Goal: Use online tool/utility: Use online tool/utility

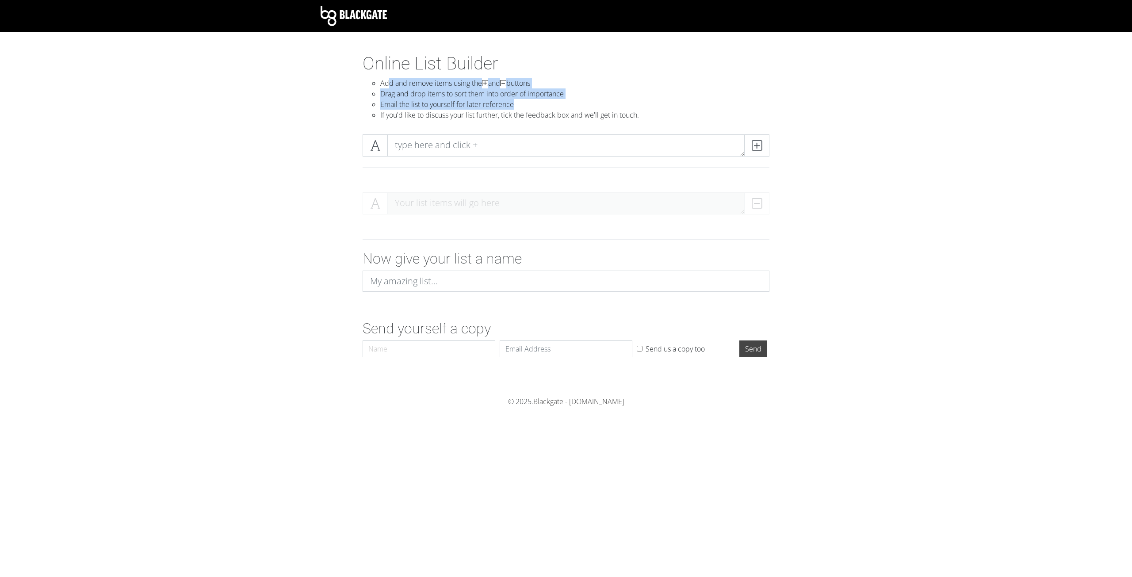
drag, startPoint x: 388, startPoint y: 87, endPoint x: 534, endPoint y: 111, distance: 147.9
click at [532, 111] on ul "Add and remove items using the and buttons Drag and drop items to sort them int…" at bounding box center [566, 99] width 407 height 42
click at [543, 115] on li "If you'd like to discuss your list further, tick the feedback box and we'll get…" at bounding box center [574, 115] width 389 height 11
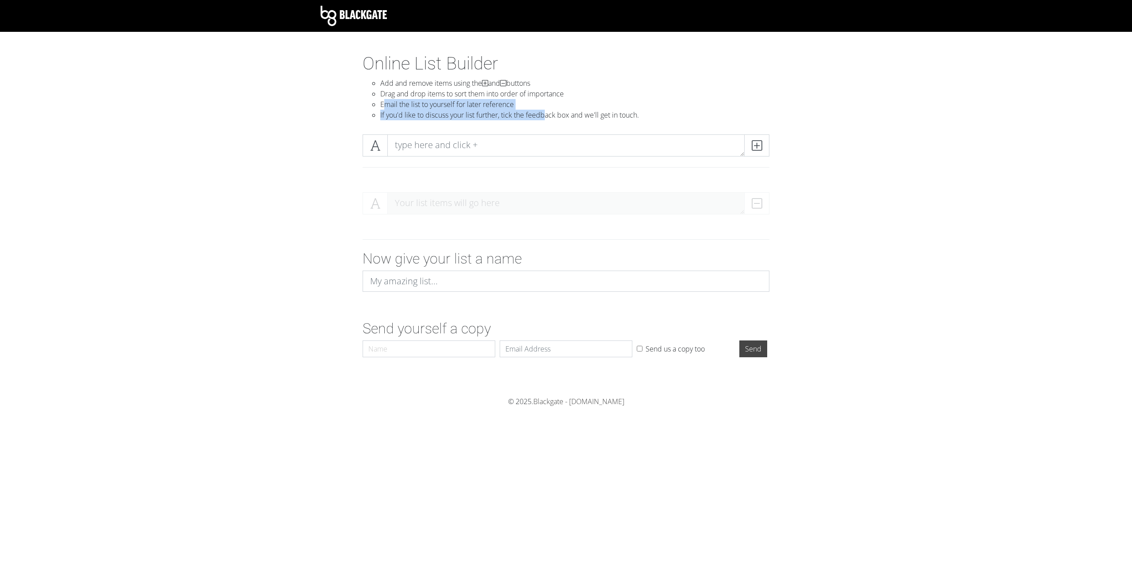
drag, startPoint x: 515, startPoint y: 111, endPoint x: 550, endPoint y: 111, distance: 34.5
click at [549, 111] on ul "Add and remove items using the and buttons Drag and drop items to sort them int…" at bounding box center [566, 99] width 407 height 42
click at [550, 111] on li "If you'd like to discuss your list further, tick the feedback box and we'll get…" at bounding box center [574, 115] width 389 height 11
drag, startPoint x: 666, startPoint y: 115, endPoint x: 570, endPoint y: 112, distance: 96.0
click at [402, 109] on ul "Add and remove items using the and buttons Drag and drop items to sort them int…" at bounding box center [566, 99] width 407 height 42
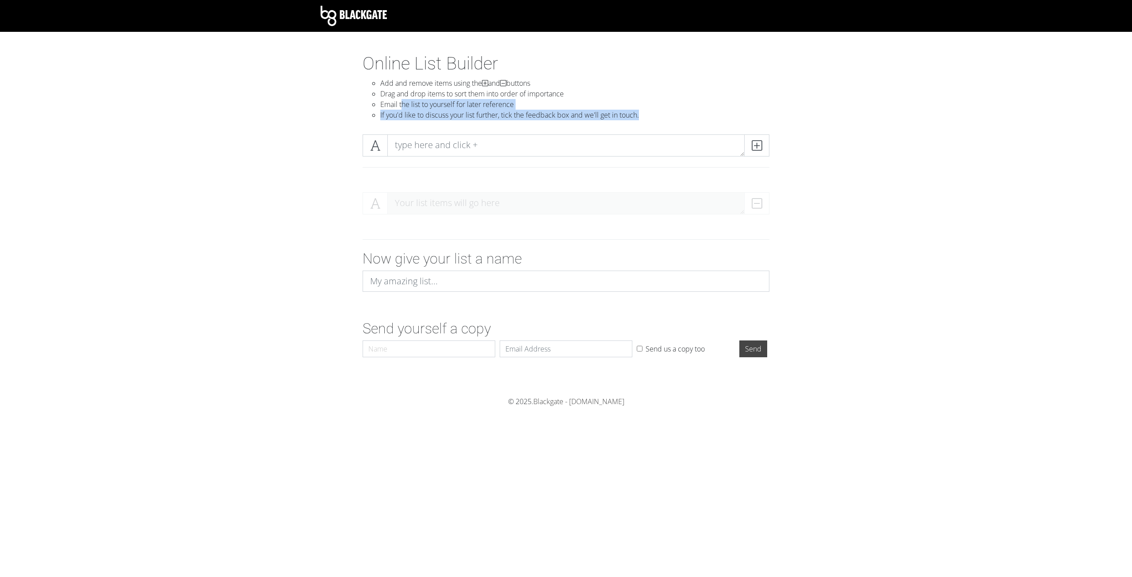
click at [570, 112] on li "If you'd like to discuss your list further, tick the feedback box and we'll get…" at bounding box center [574, 115] width 389 height 11
click at [351, 19] on img at bounding box center [354, 16] width 66 height 20
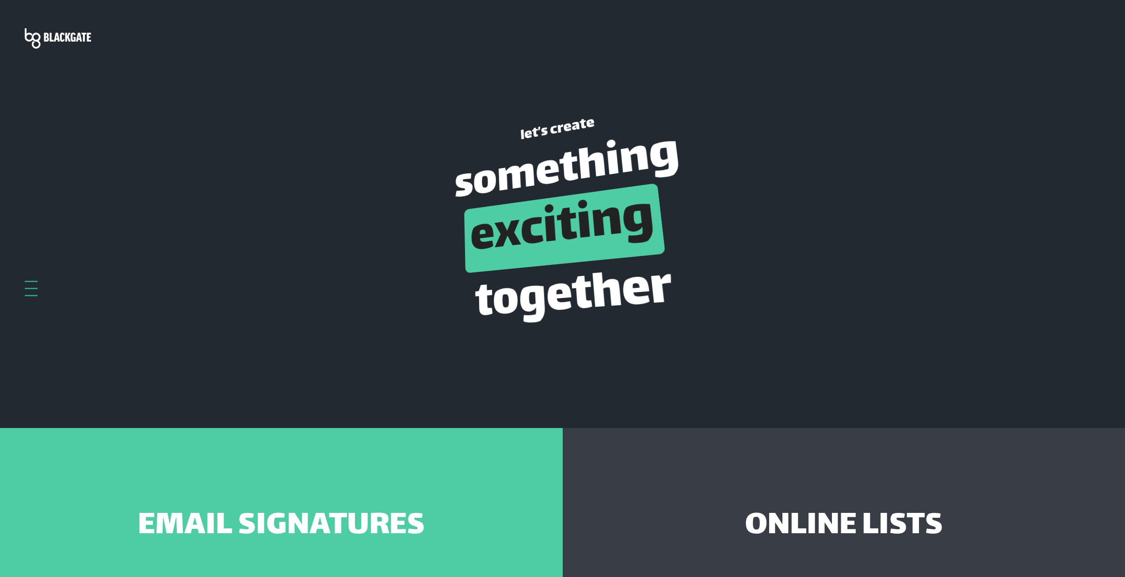
click at [32, 284] on div at bounding box center [31, 288] width 13 height 15
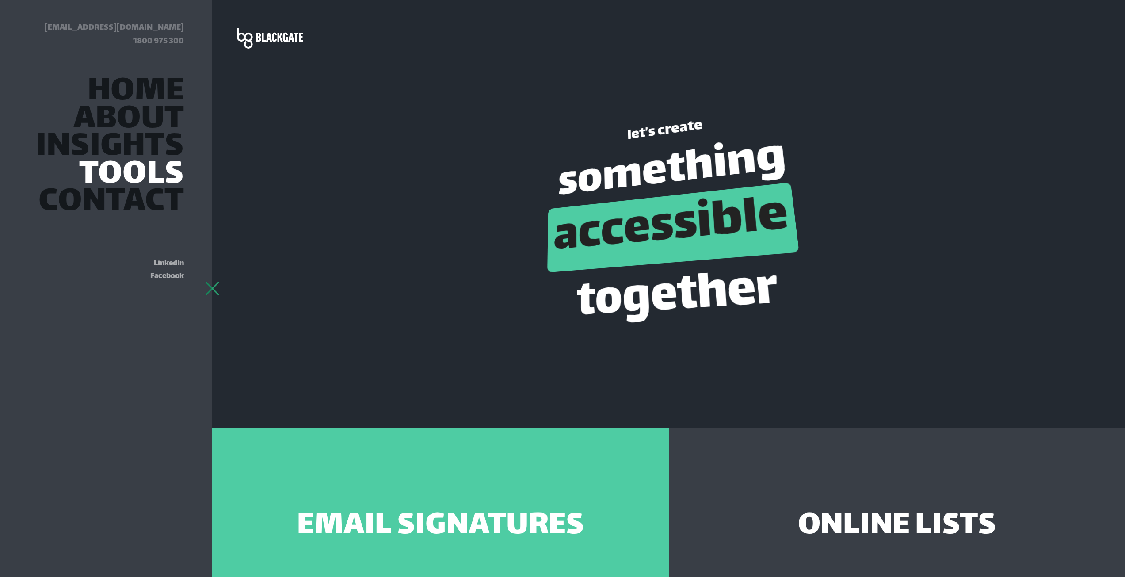
click at [164, 177] on link "Tools" at bounding box center [131, 176] width 105 height 24
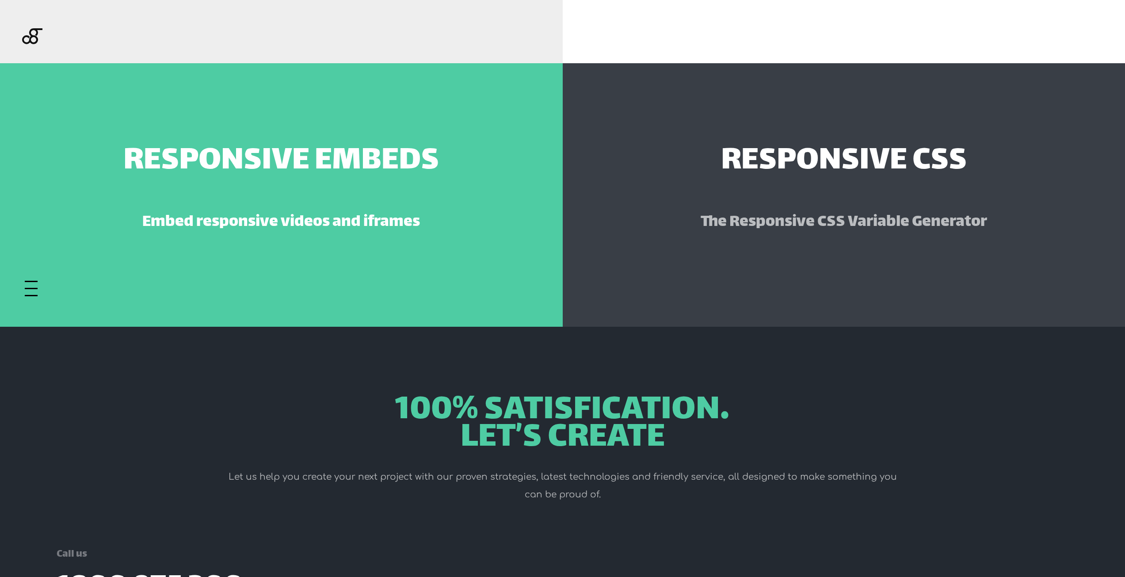
scroll to position [888, 0]
